Goal: Obtain resource: Download file/media

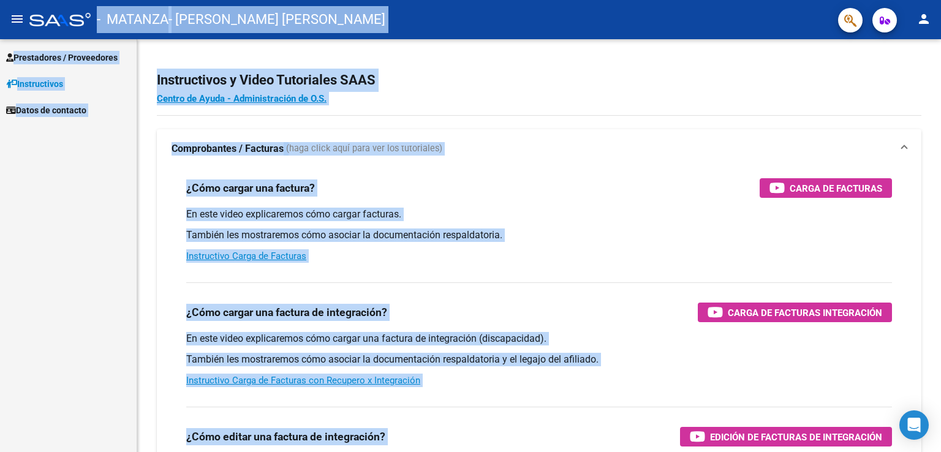
click at [17, 165] on div "Prestadores / Proveedores Facturas - Listado/Carga Facturas - Documentación Pag…" at bounding box center [68, 245] width 137 height 413
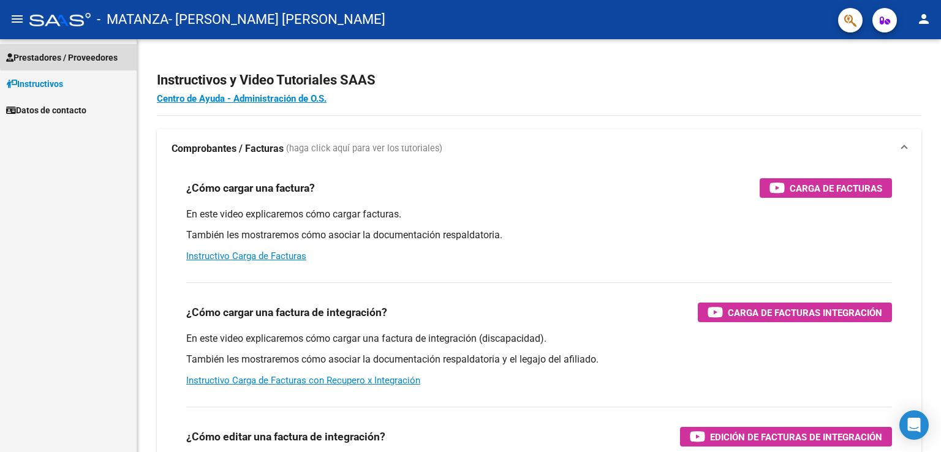
click at [98, 53] on span "Prestadores / Proveedores" at bounding box center [61, 57] width 111 height 13
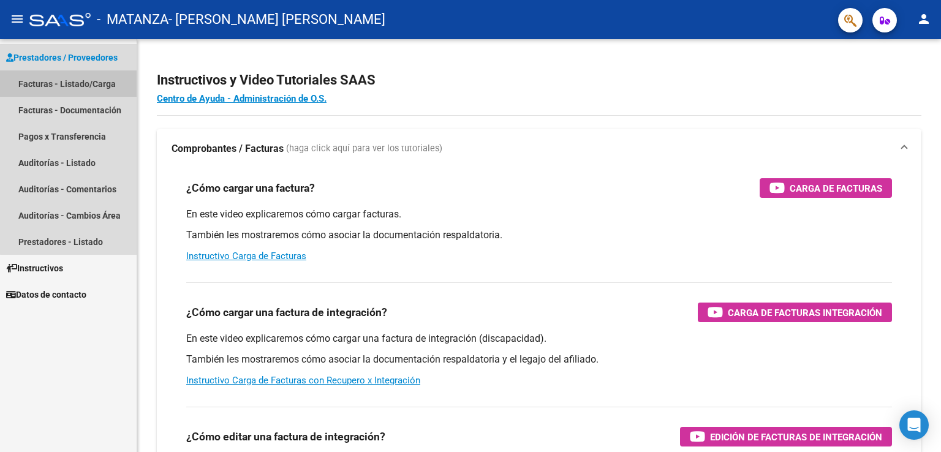
click at [96, 82] on link "Facturas - Listado/Carga" at bounding box center [68, 83] width 137 height 26
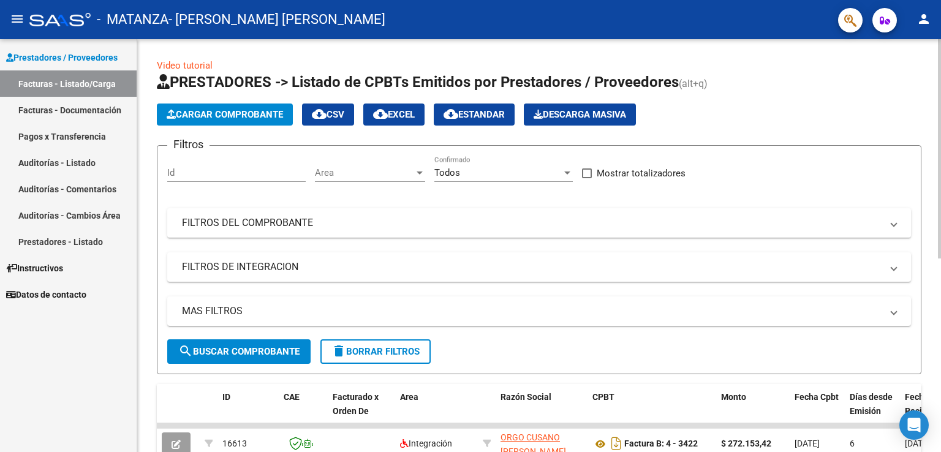
scroll to position [365, 0]
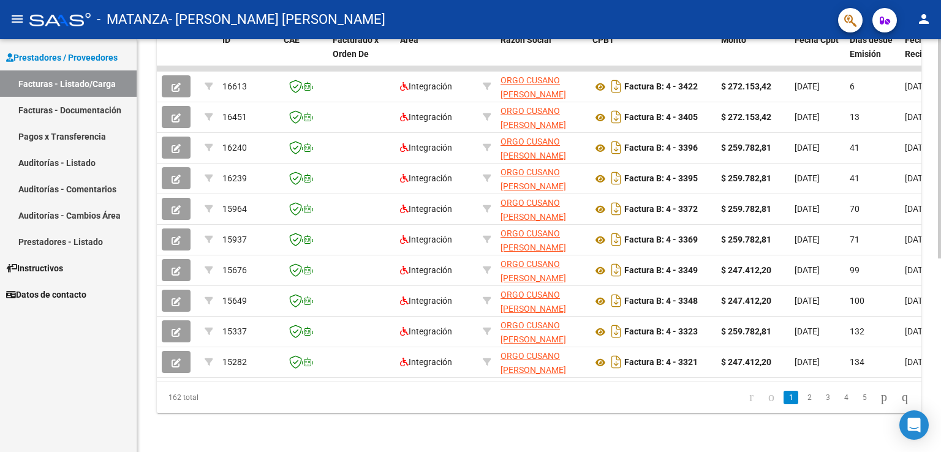
click at [938, 402] on div at bounding box center [939, 245] width 3 height 413
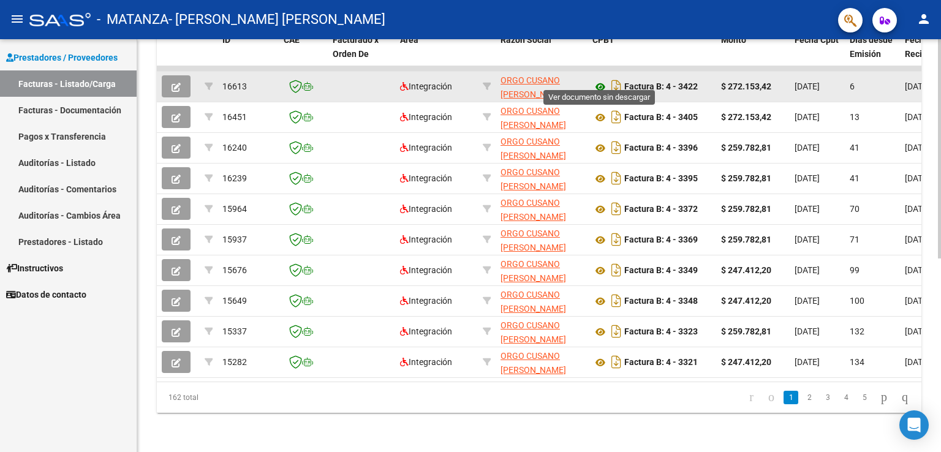
click at [597, 80] on icon at bounding box center [600, 87] width 16 height 15
click at [178, 83] on icon "button" at bounding box center [176, 87] width 9 height 9
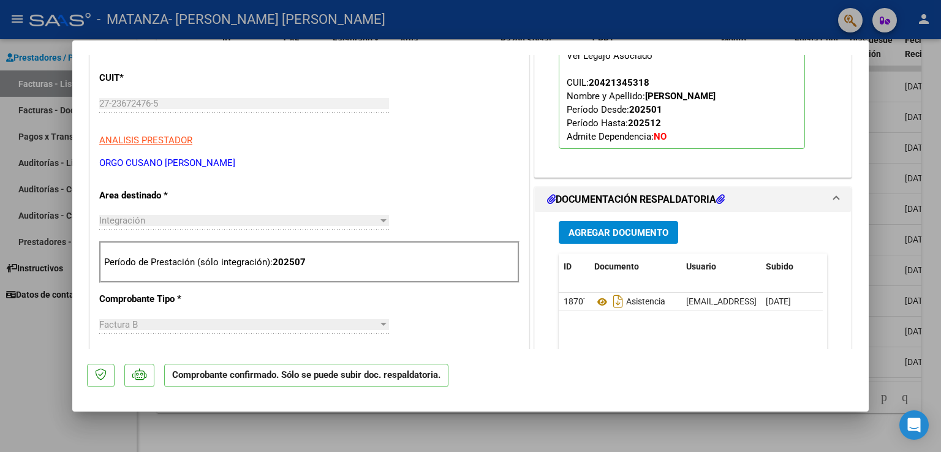
scroll to position [343, 0]
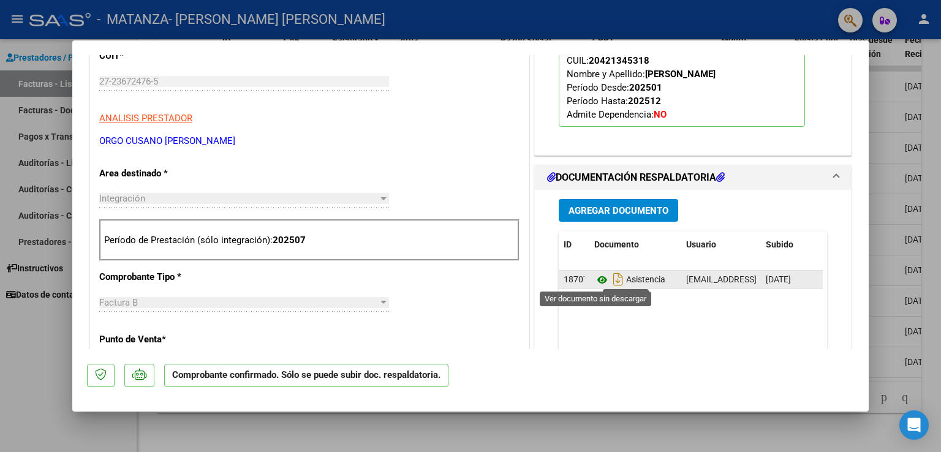
click at [600, 276] on icon at bounding box center [602, 280] width 16 height 15
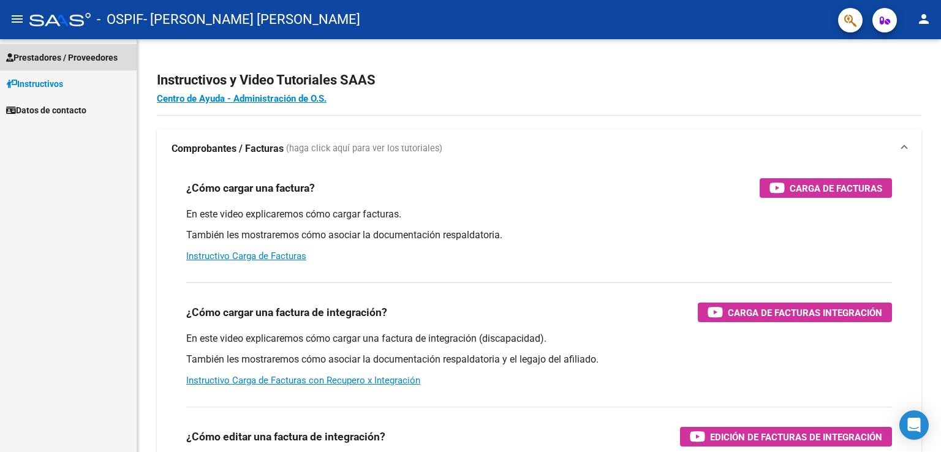
click at [99, 55] on span "Prestadores / Proveedores" at bounding box center [61, 57] width 111 height 13
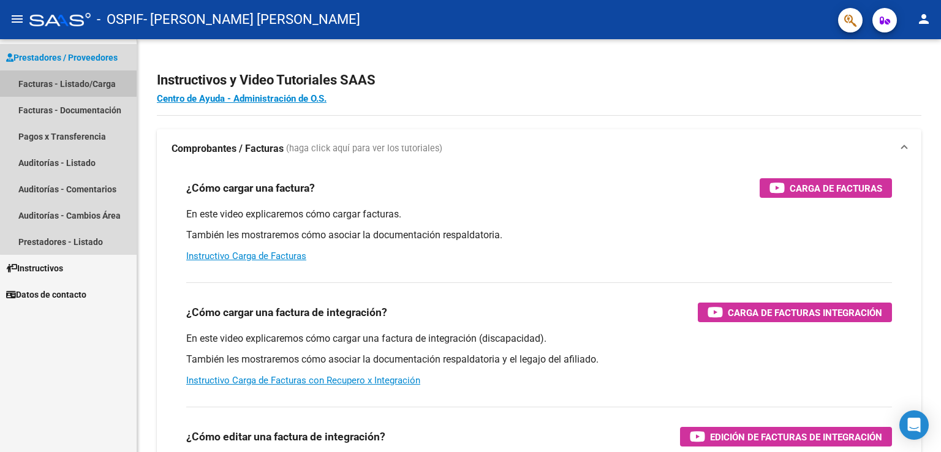
click at [96, 86] on link "Facturas - Listado/Carga" at bounding box center [68, 83] width 137 height 26
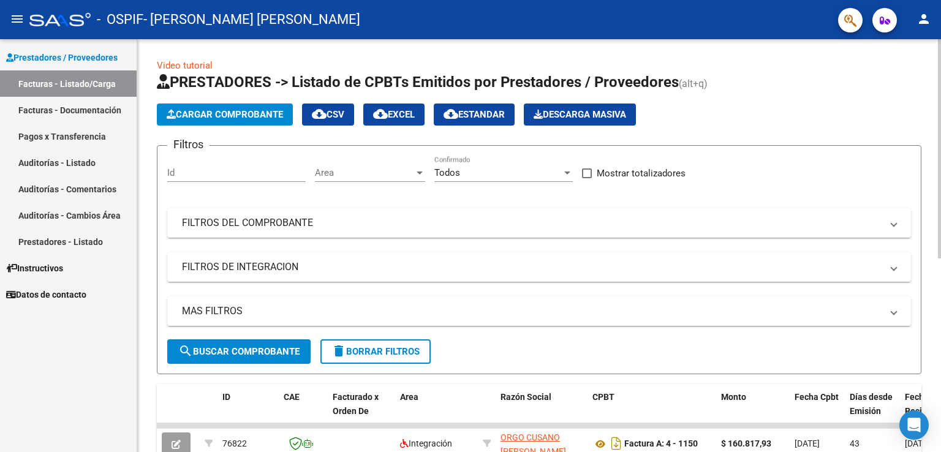
scroll to position [365, 0]
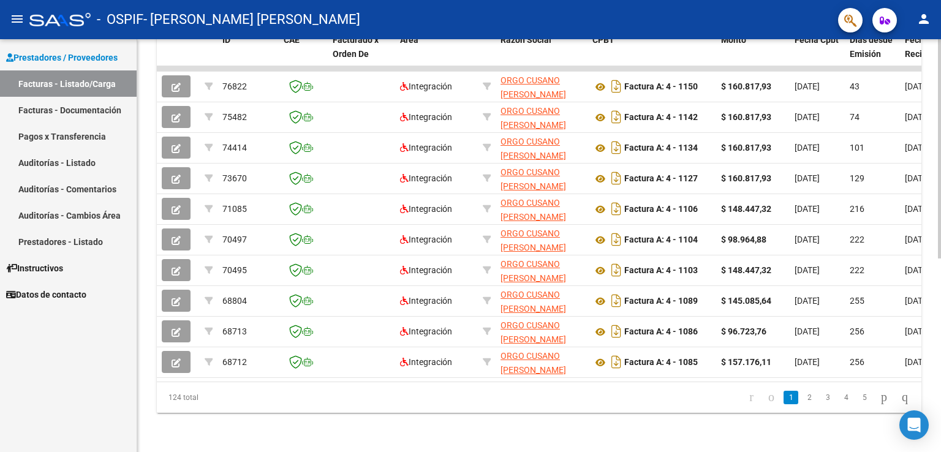
click at [939, 440] on div at bounding box center [939, 245] width 3 height 413
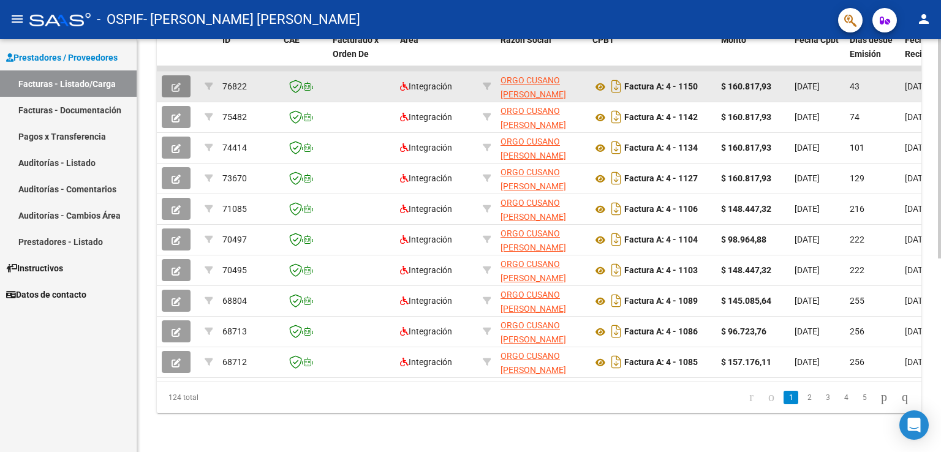
click at [185, 78] on button "button" at bounding box center [176, 86] width 29 height 22
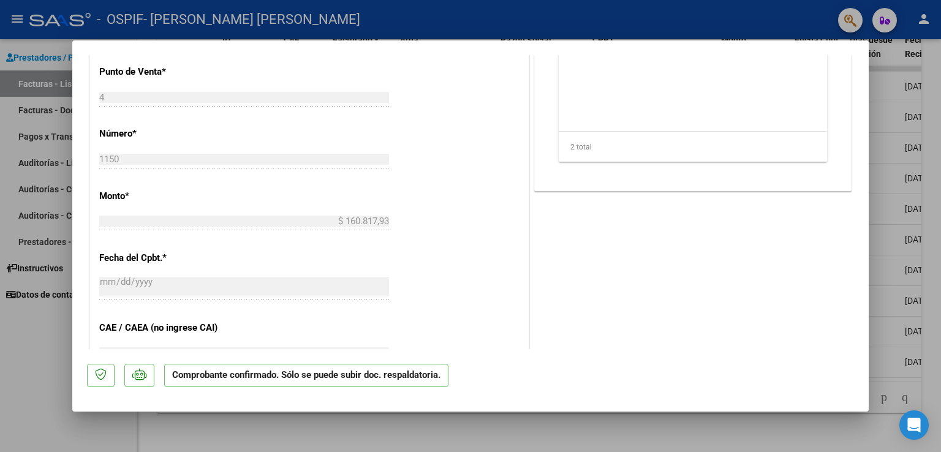
scroll to position [340, 0]
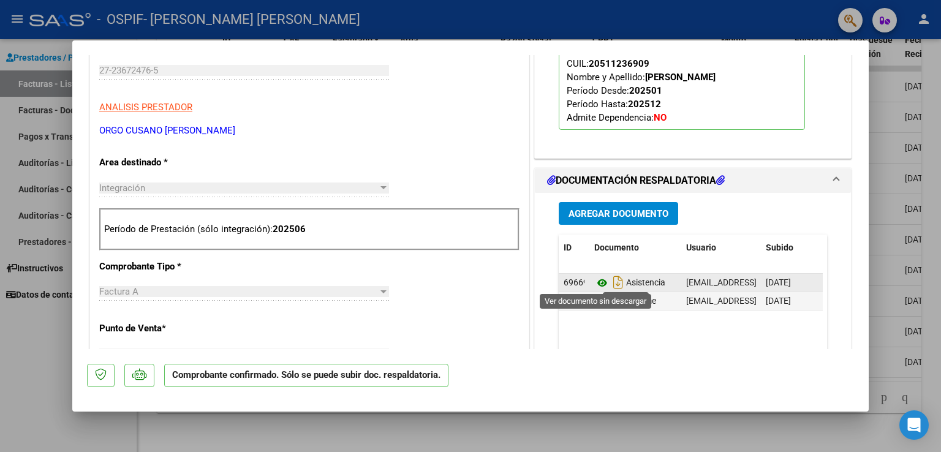
click at [598, 286] on icon at bounding box center [602, 283] width 16 height 15
